Goal: Task Accomplishment & Management: Use online tool/utility

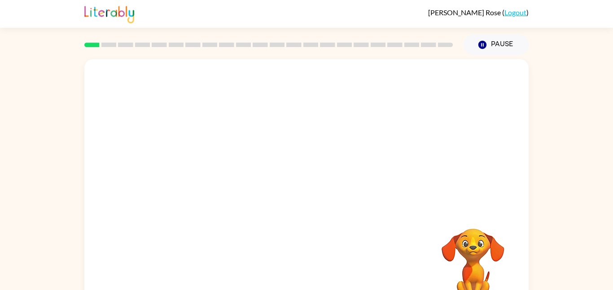
click at [195, 36] on div at bounding box center [268, 44] width 379 height 31
click at [318, 193] on div at bounding box center [306, 192] width 57 height 33
click at [318, 193] on button "button" at bounding box center [306, 192] width 57 height 33
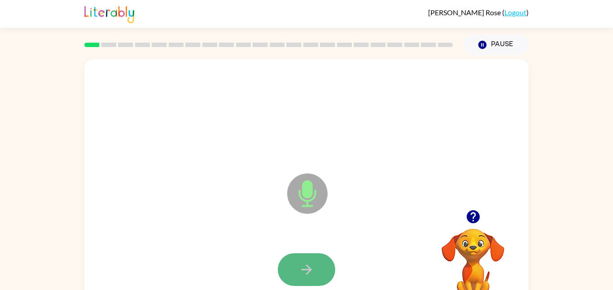
click at [307, 272] on icon "button" at bounding box center [307, 270] width 16 height 16
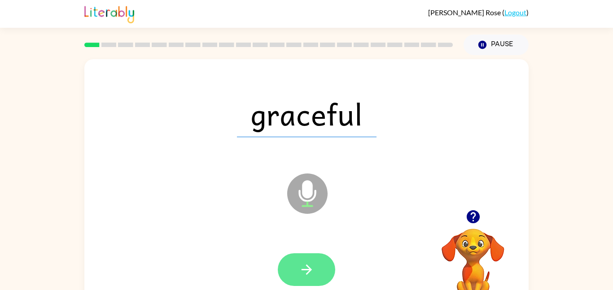
click at [308, 269] on icon "button" at bounding box center [307, 270] width 16 height 16
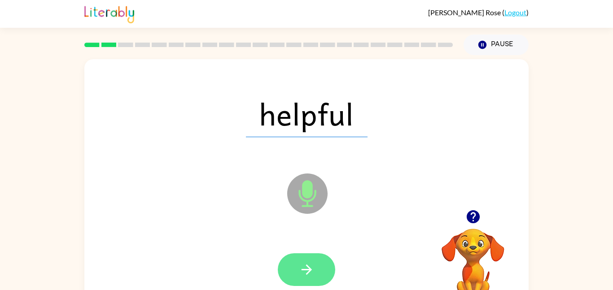
click at [306, 271] on icon "button" at bounding box center [307, 270] width 16 height 16
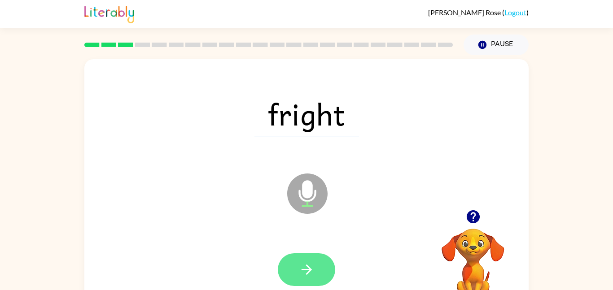
click at [311, 269] on icon "button" at bounding box center [306, 270] width 10 height 10
click at [308, 263] on icon "button" at bounding box center [307, 270] width 16 height 16
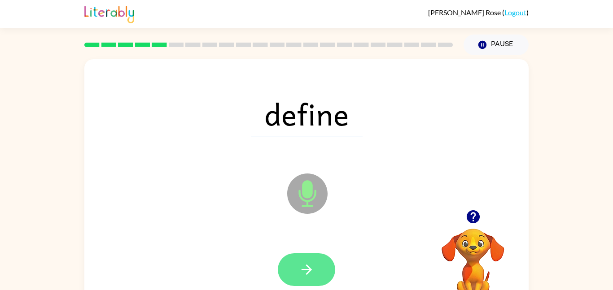
click at [312, 275] on icon "button" at bounding box center [307, 270] width 16 height 16
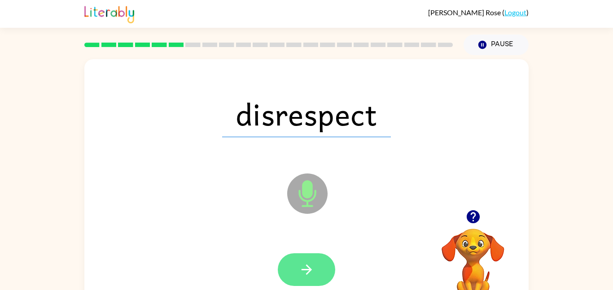
click at [312, 263] on icon "button" at bounding box center [307, 270] width 16 height 16
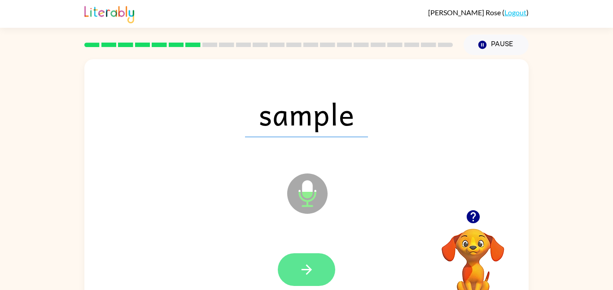
click at [314, 266] on icon "button" at bounding box center [307, 270] width 16 height 16
click at [310, 269] on icon "button" at bounding box center [306, 270] width 10 height 10
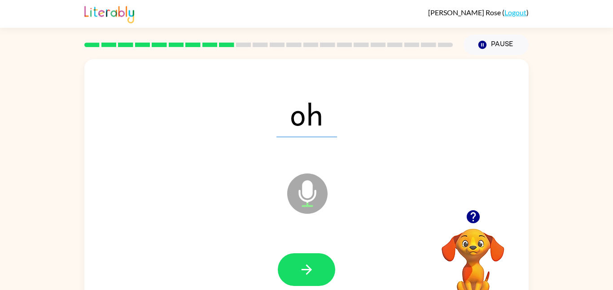
click at [309, 267] on icon "button" at bounding box center [307, 270] width 16 height 16
click at [306, 267] on div at bounding box center [306, 270] width 57 height 33
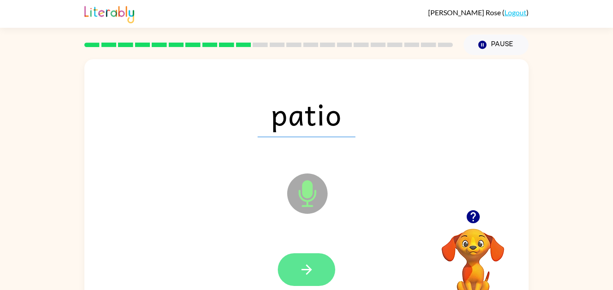
click at [311, 272] on icon "button" at bounding box center [307, 270] width 16 height 16
click at [304, 279] on button "button" at bounding box center [306, 270] width 57 height 33
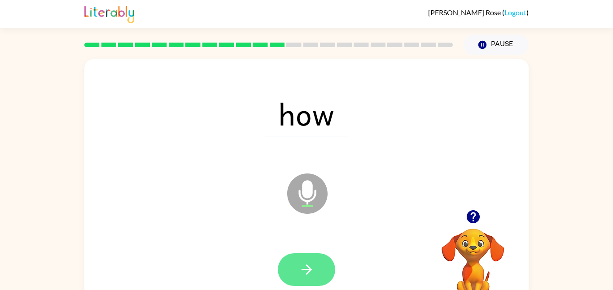
click at [303, 274] on icon "button" at bounding box center [307, 270] width 16 height 16
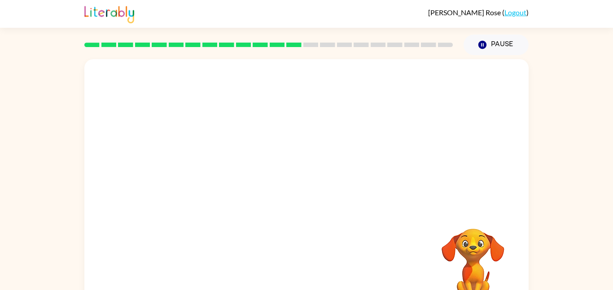
click at [557, 89] on div "Your browser must support playing .mp4 files to use Literably. Please try using…" at bounding box center [306, 185] width 613 height 260
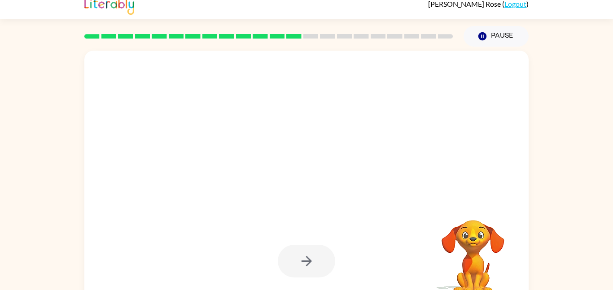
scroll to position [25, 0]
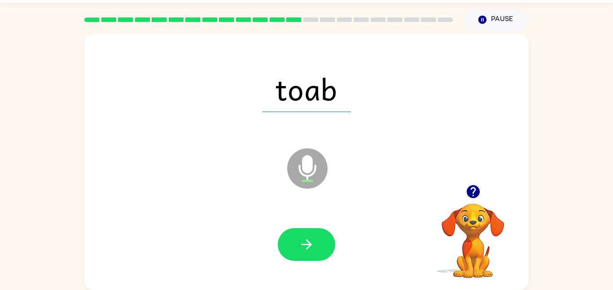
click at [477, 200] on icon "button" at bounding box center [473, 192] width 16 height 16
click at [311, 240] on icon "button" at bounding box center [307, 245] width 16 height 16
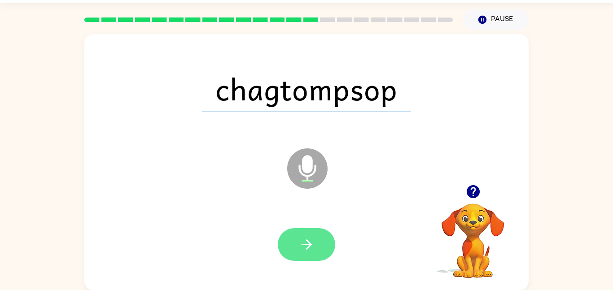
click at [319, 244] on button "button" at bounding box center [306, 244] width 57 height 33
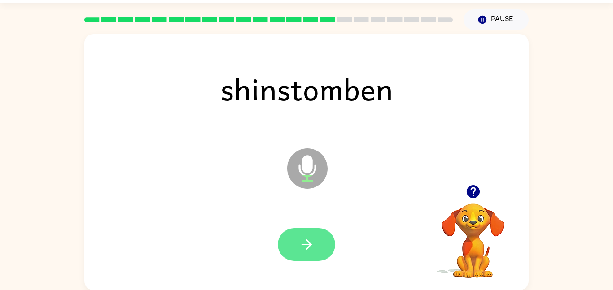
click at [318, 245] on button "button" at bounding box center [306, 244] width 57 height 33
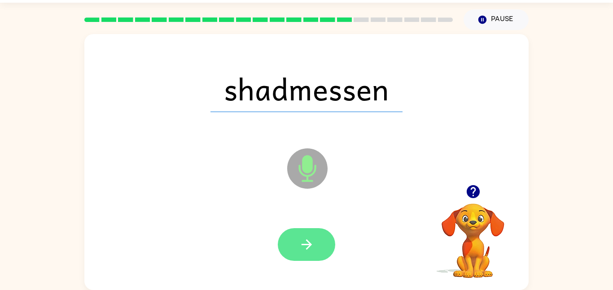
click at [321, 243] on button "button" at bounding box center [306, 244] width 57 height 33
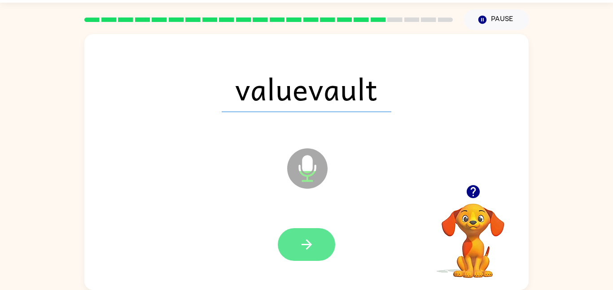
click at [309, 239] on icon "button" at bounding box center [307, 245] width 16 height 16
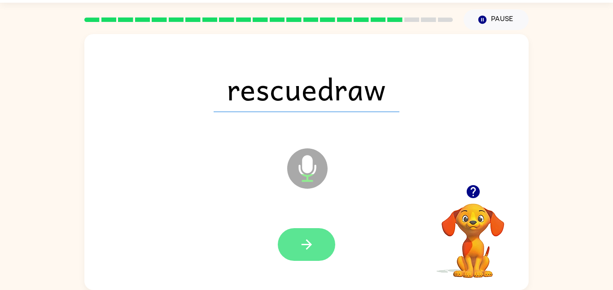
click at [309, 253] on button "button" at bounding box center [306, 244] width 57 height 33
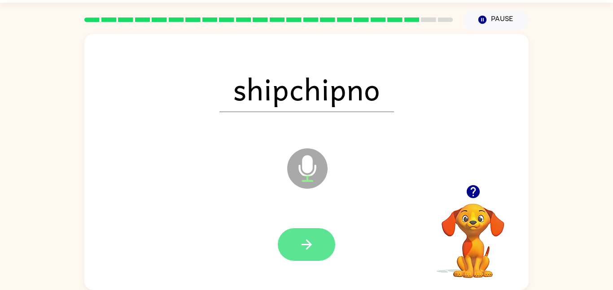
click at [310, 243] on icon "button" at bounding box center [306, 245] width 10 height 10
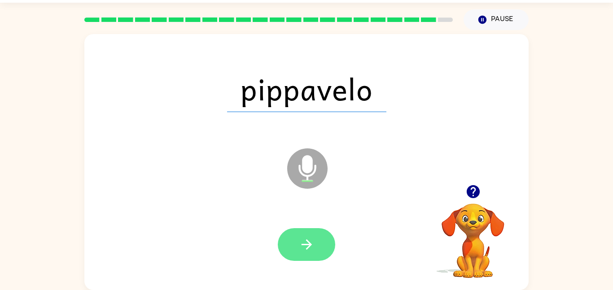
click at [308, 251] on icon "button" at bounding box center [307, 245] width 16 height 16
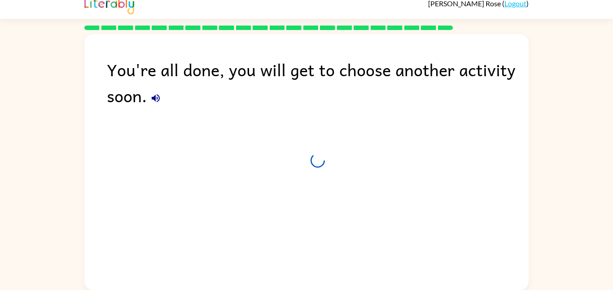
scroll to position [9, 0]
